Goal: Transaction & Acquisition: Book appointment/travel/reservation

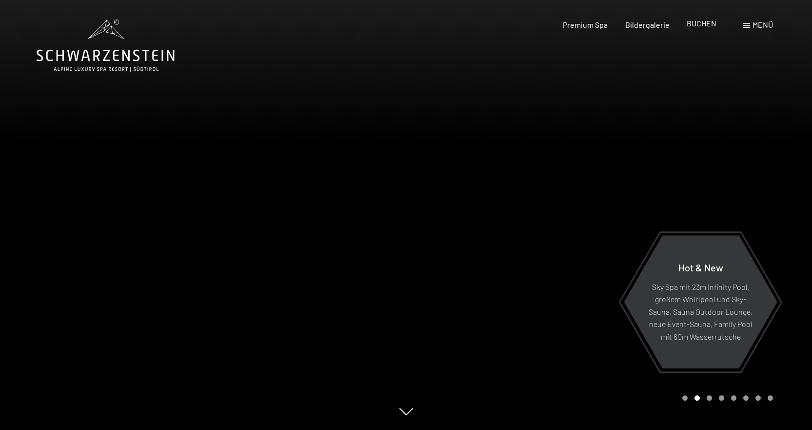
click at [693, 22] on span "BUCHEN" at bounding box center [702, 23] width 30 height 9
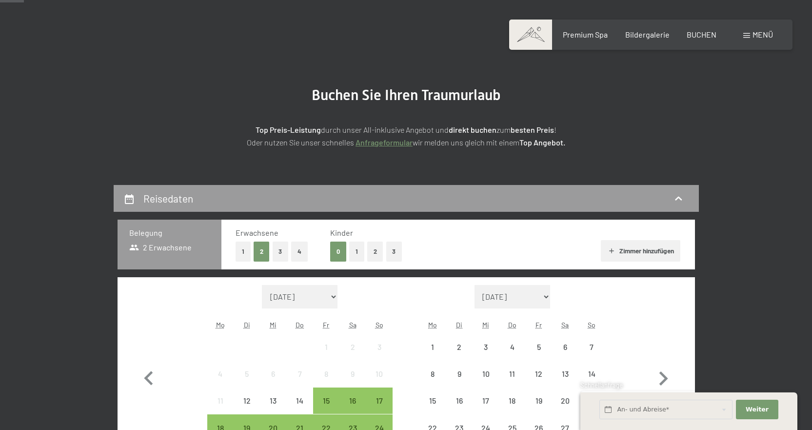
scroll to position [195, 0]
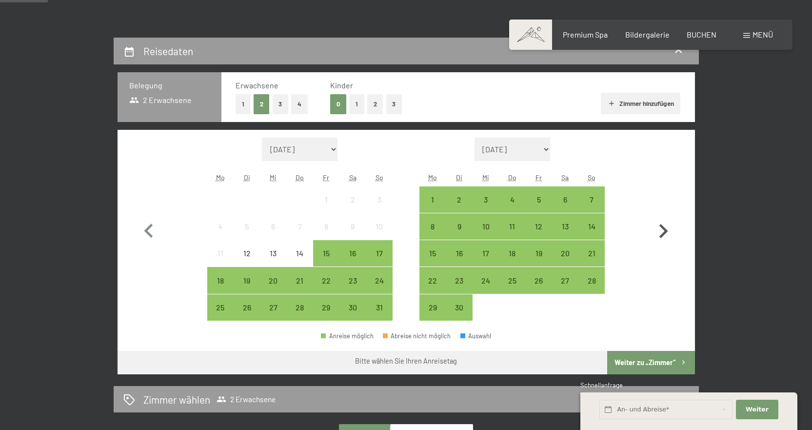
click at [660, 229] on icon "button" at bounding box center [663, 231] width 28 height 28
select select "2025-09-01"
select select "2025-10-01"
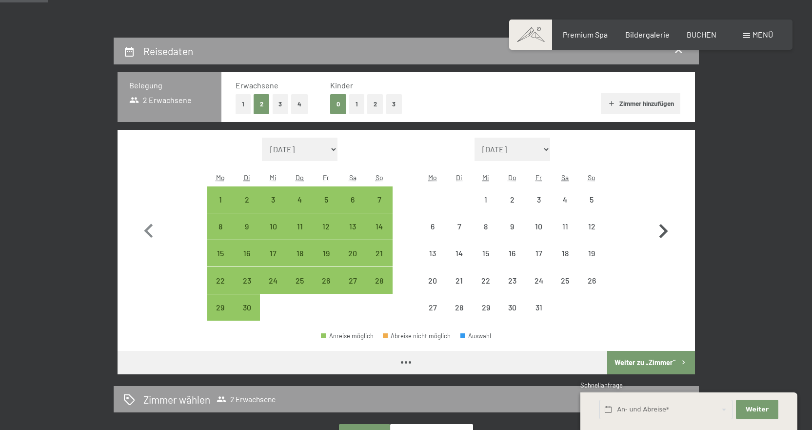
click at [660, 229] on icon "button" at bounding box center [663, 231] width 28 height 28
select select "2025-10-01"
select select "2025-11-01"
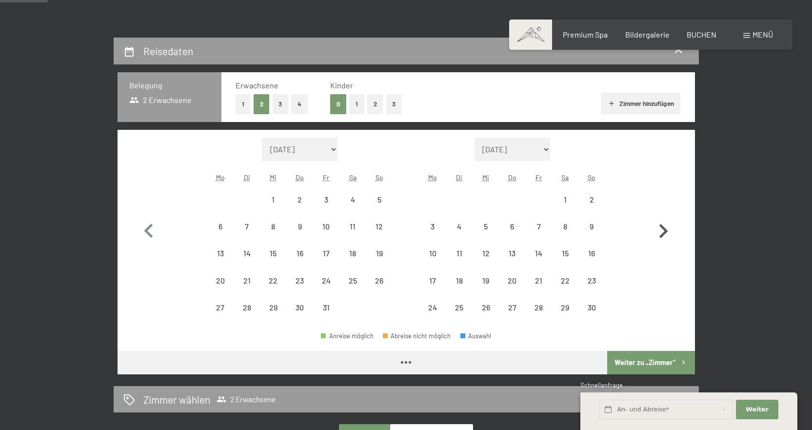
select select "2025-10-01"
select select "2025-11-01"
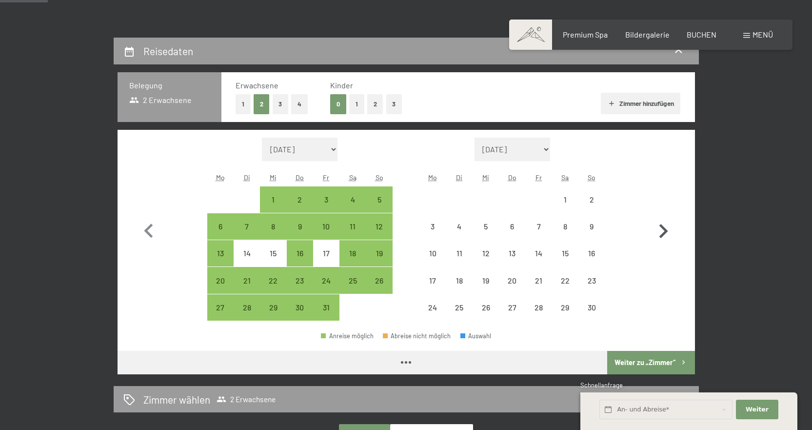
select select "2025-10-01"
select select "2025-11-01"
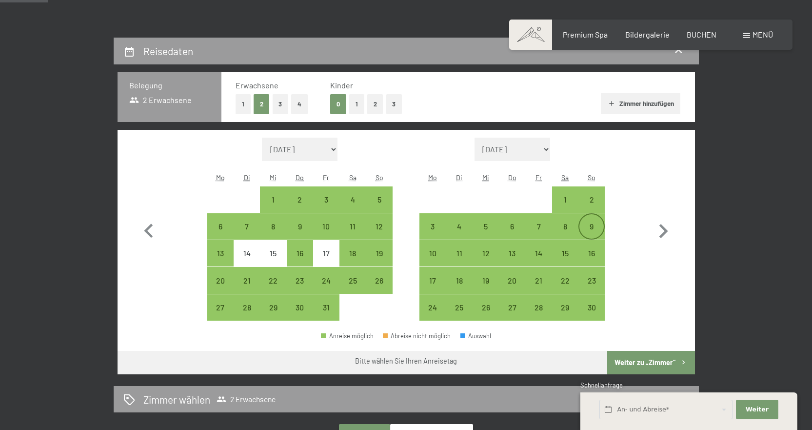
click at [594, 227] on div "9" at bounding box center [591, 234] width 24 height 24
select select "2025-10-01"
select select "2025-11-01"
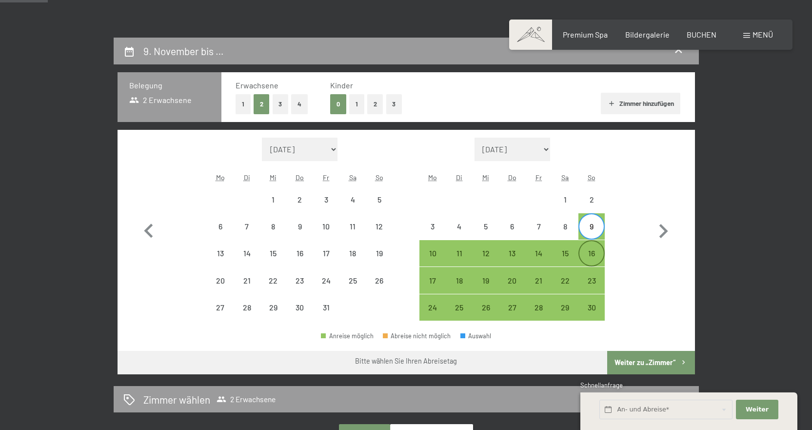
click at [586, 253] on div "16" at bounding box center [591, 261] width 24 height 24
select select "2025-10-01"
select select "2025-11-01"
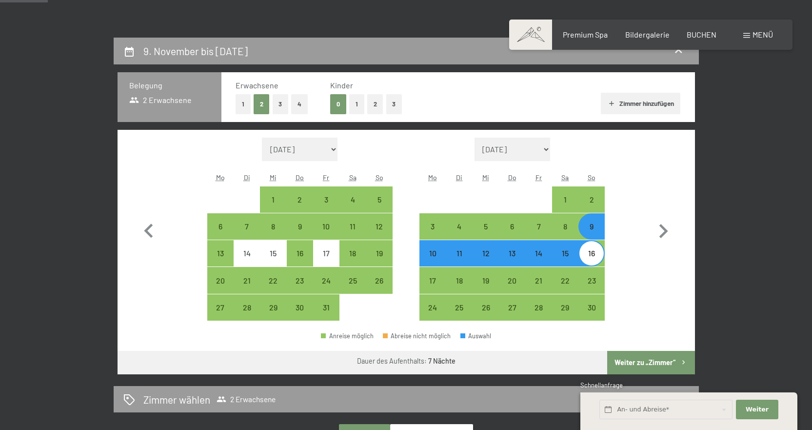
click at [641, 356] on button "Weiter zu „Zimmer“" at bounding box center [650, 362] width 87 height 23
select select "2025-10-01"
select select "2025-11-01"
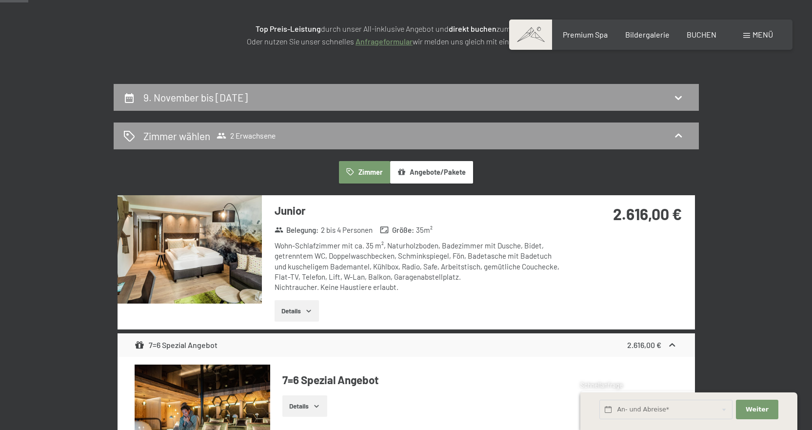
scroll to position [135, 0]
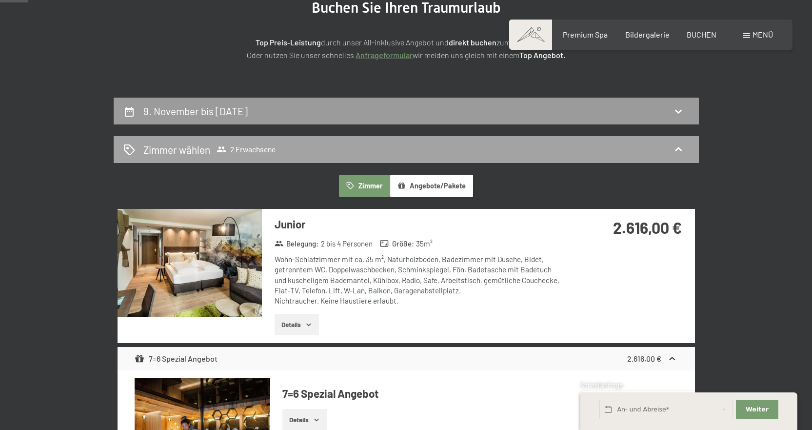
click at [680, 148] on icon at bounding box center [678, 149] width 12 height 12
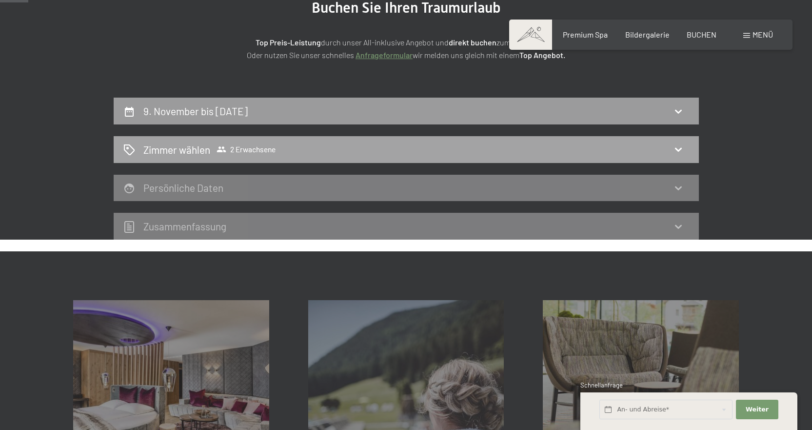
click at [679, 147] on icon at bounding box center [678, 149] width 12 height 12
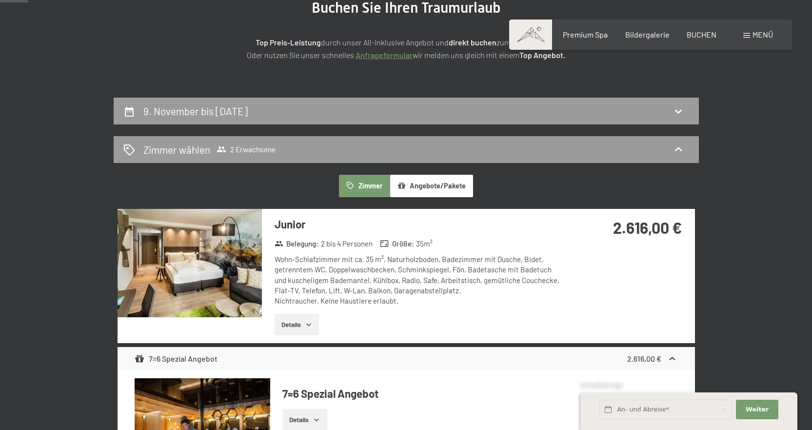
click at [434, 192] on button "Angebote/Pakete" at bounding box center [431, 186] width 83 height 22
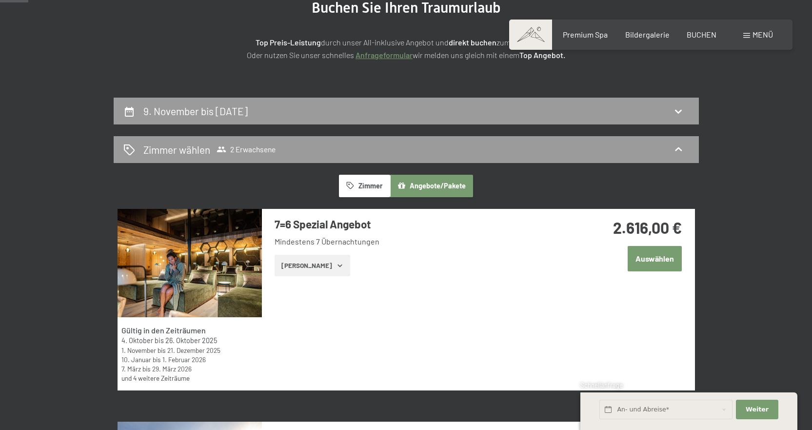
click at [434, 192] on button "Angebote/Pakete" at bounding box center [431, 186] width 83 height 22
click at [377, 187] on button "Zimmer" at bounding box center [364, 186] width 51 height 22
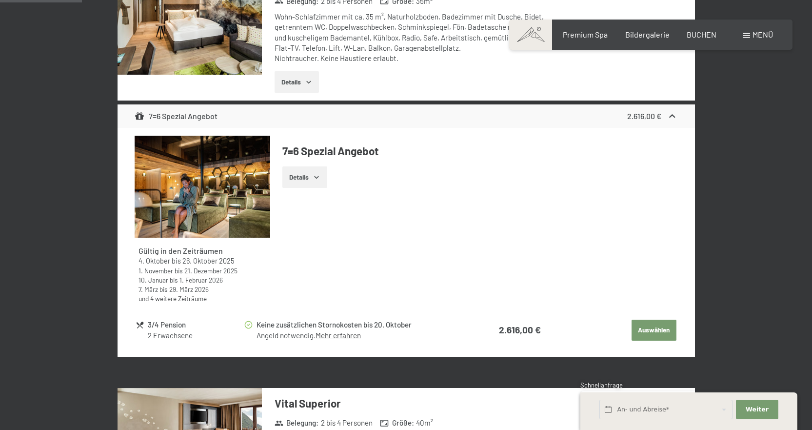
scroll to position [390, 0]
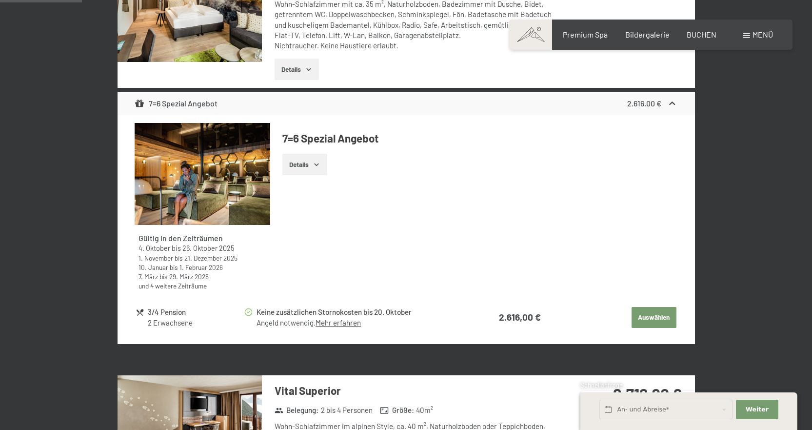
click at [308, 165] on button "Details" at bounding box center [304, 164] width 44 height 21
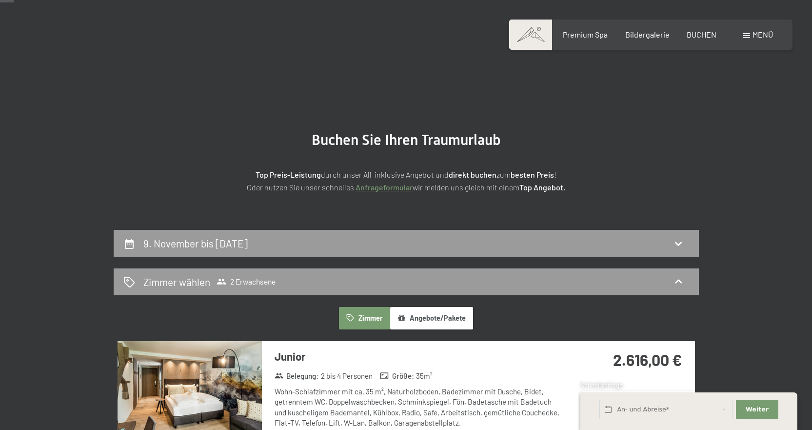
scroll to position [0, 0]
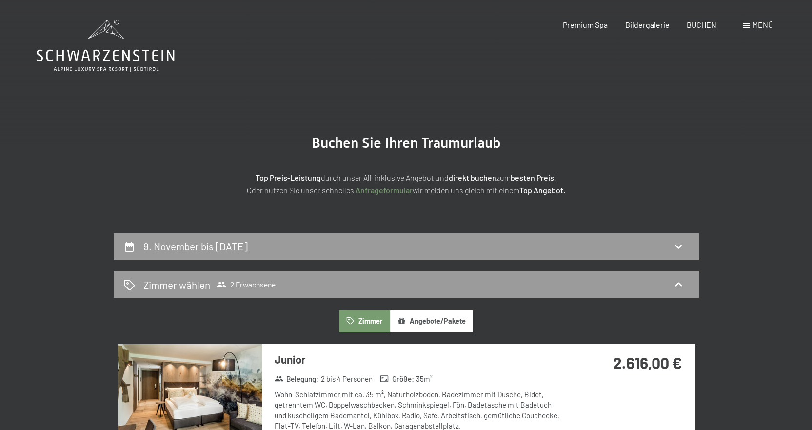
click at [141, 57] on icon at bounding box center [106, 46] width 138 height 52
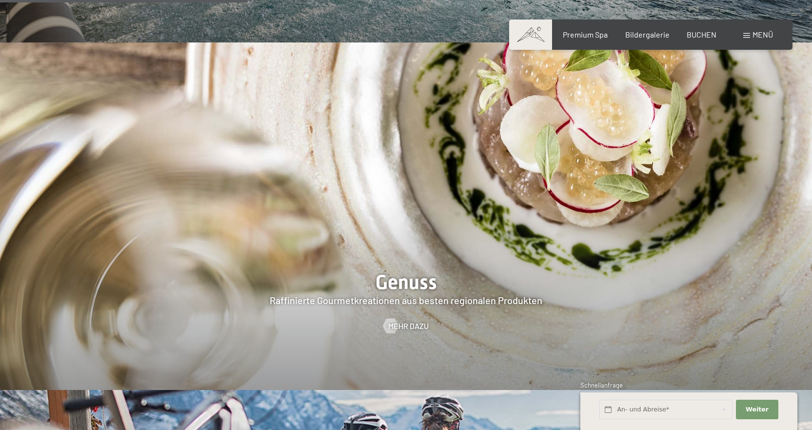
scroll to position [1609, 0]
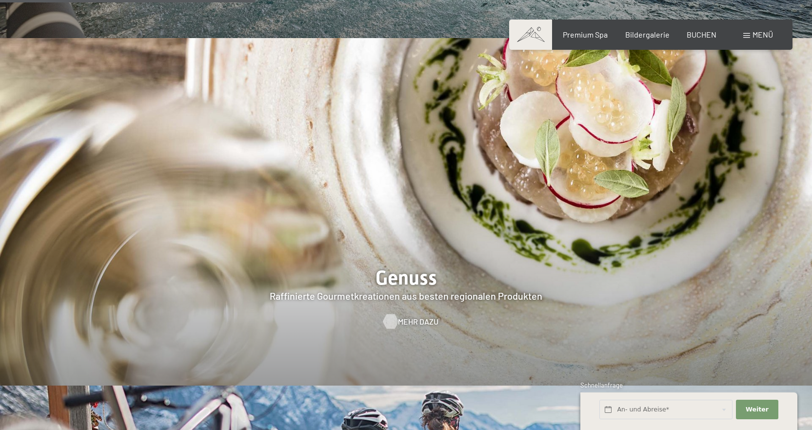
click at [403, 316] on span "Mehr dazu" at bounding box center [418, 321] width 40 height 11
